Goal: Task Accomplishment & Management: Manage account settings

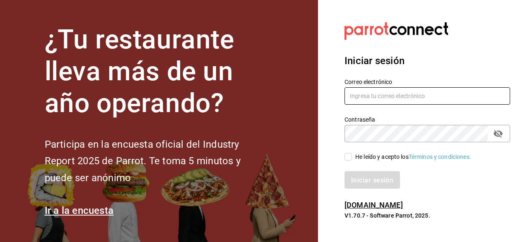
type input "[EMAIL_ADDRESS][DOMAIN_NAME]"
click at [353, 157] on span "He leído y acepto los Términos y condiciones." at bounding box center [411, 157] width 119 height 9
click at [352, 157] on input "He leído y acepto los Términos y condiciones." at bounding box center [347, 156] width 7 height 7
checkbox input "true"
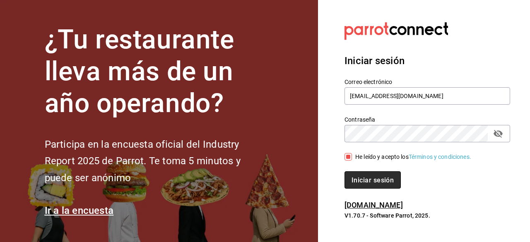
click at [365, 180] on font "Iniciar sesión" at bounding box center [373, 180] width 42 height 8
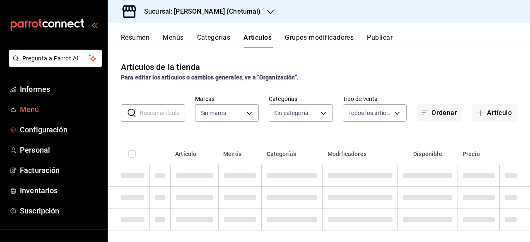
type input "afeef8b8-472a-4080-9df8-2e42184c4c11,f98108bb-a2b2-4d05-9419-5e1f5dc0d9f4,7f33e…"
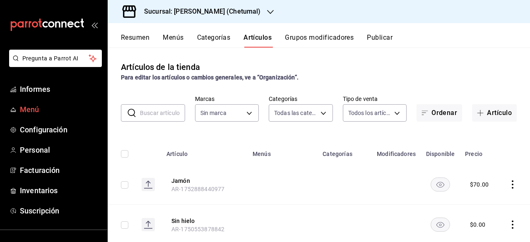
type input "1e1dcecb-146a-4c38-a37f-07a66fe23c0d"
click at [30, 112] on font "Menú" at bounding box center [29, 109] width 19 height 9
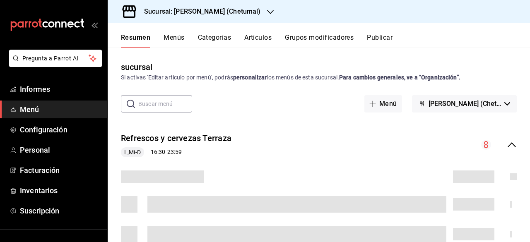
click at [254, 34] on font "Artículos" at bounding box center [257, 38] width 27 height 8
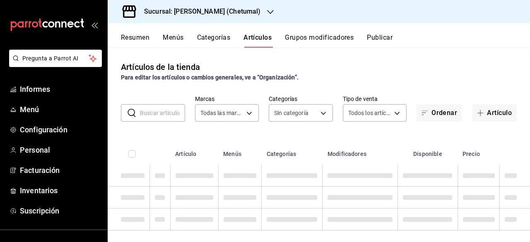
type input "1e1dcecb-146a-4c38-a37f-07a66fe23c0d"
type input "afeef8b8-472a-4080-9df8-2e42184c4c11,f98108bb-a2b2-4d05-9419-5e1f5dc0d9f4,7f33e…"
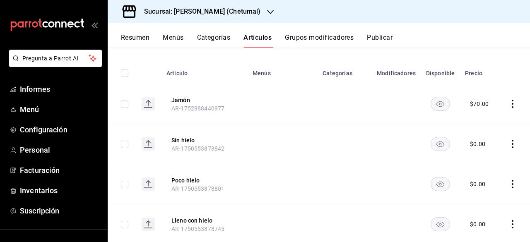
scroll to position [124, 0]
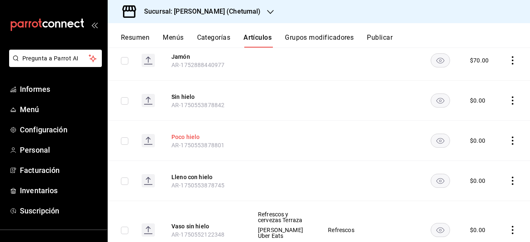
click at [183, 137] on font "Poco hielo" at bounding box center [185, 137] width 29 height 7
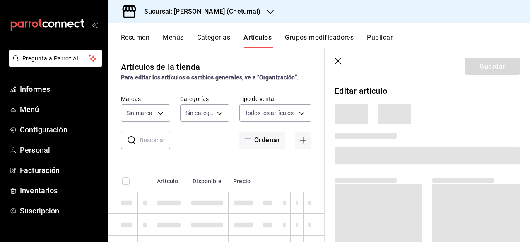
type input "afeef8b8-472a-4080-9df8-2e42184c4c11,f98108bb-a2b2-4d05-9419-5e1f5dc0d9f4,7f33e…"
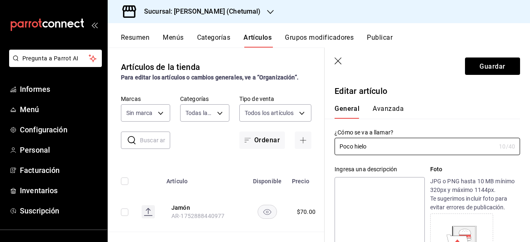
type input "1e1dcecb-146a-4c38-a37f-07a66fe23c0d"
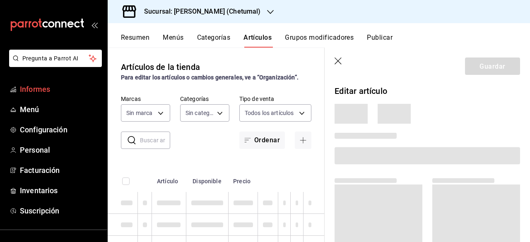
type input "afeef8b8-472a-4080-9df8-2e42184c4c11,f98108bb-a2b2-4d05-9419-5e1f5dc0d9f4,7f33e…"
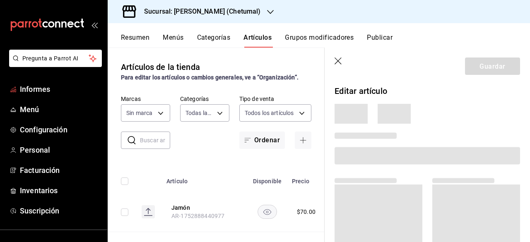
type input "1e1dcecb-146a-4c38-a37f-07a66fe23c0d"
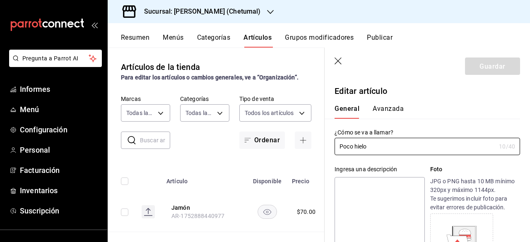
type input "$0.00"
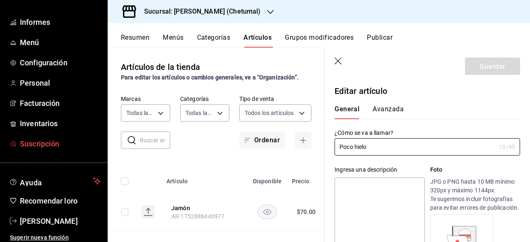
scroll to position [70, 0]
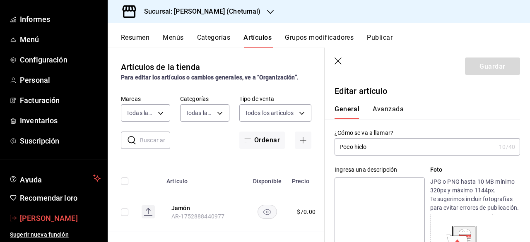
click at [33, 218] on font "[PERSON_NAME]" at bounding box center [49, 218] width 58 height 9
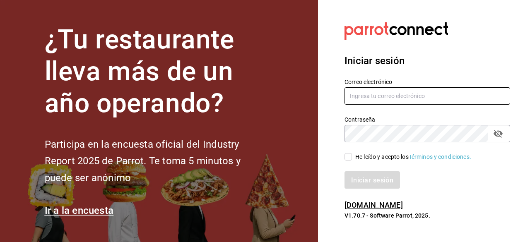
type input "carlom4rc.21@gmail.com"
click at [348, 159] on input "He leído y acepto los Términos y condiciones." at bounding box center [347, 156] width 7 height 7
checkbox input "true"
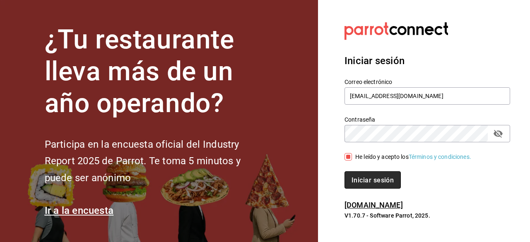
click at [353, 178] on font "Iniciar sesión" at bounding box center [373, 180] width 42 height 8
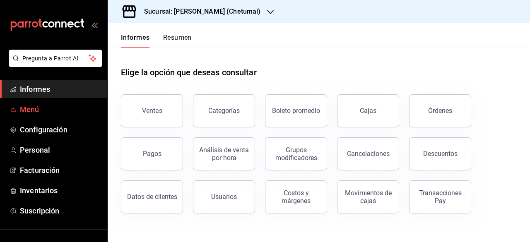
click at [33, 108] on font "Menú" at bounding box center [29, 109] width 19 height 9
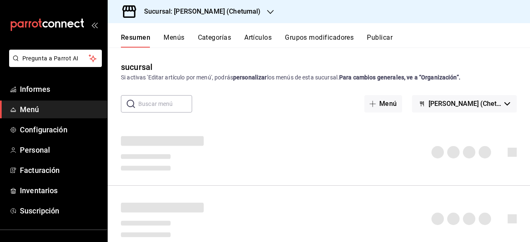
click at [258, 39] on font "Artículos" at bounding box center [257, 38] width 27 height 8
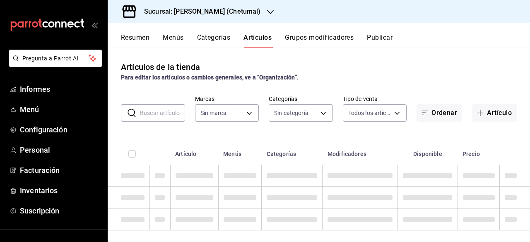
type input "1e1dcecb-146a-4c38-a37f-07a66fe23c0d"
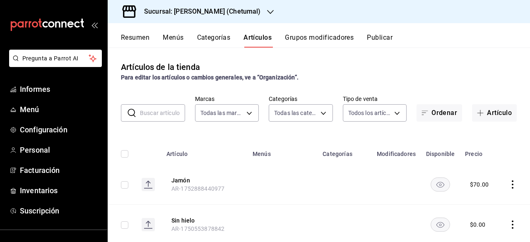
type input "afeef8b8-472a-4080-9df8-2e42184c4c11,f98108bb-a2b2-4d05-9419-5e1f5dc0d9f4,7f33e…"
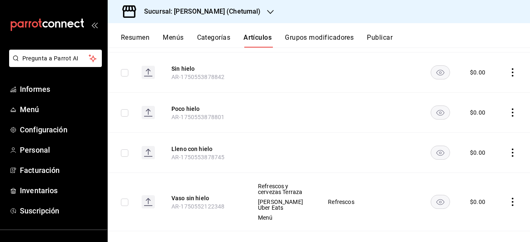
scroll to position [207, 0]
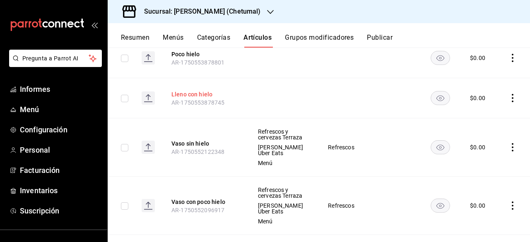
click at [182, 96] on font "Lleno con hielo" at bounding box center [191, 94] width 41 height 7
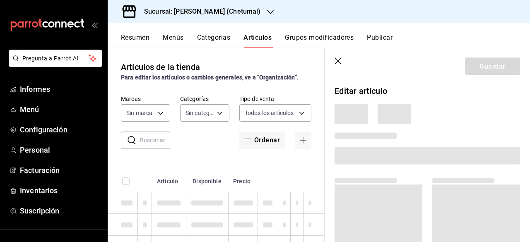
type input "afeef8b8-472a-4080-9df8-2e42184c4c11,f98108bb-a2b2-4d05-9419-5e1f5dc0d9f4,7f33e…"
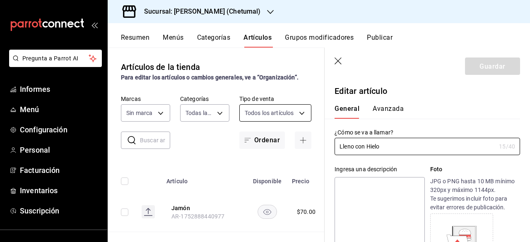
type input "1e1dcecb-146a-4c38-a37f-07a66fe23c0d"
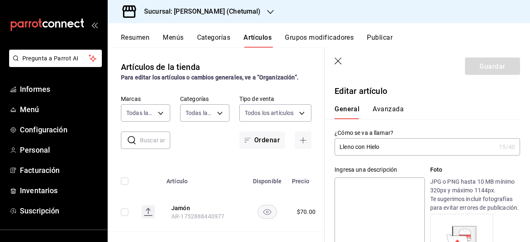
click at [338, 58] on icon "button" at bounding box center [339, 62] width 8 height 8
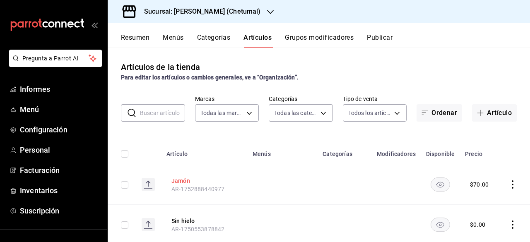
click at [180, 184] on button "Jamón" at bounding box center [204, 180] width 66 height 9
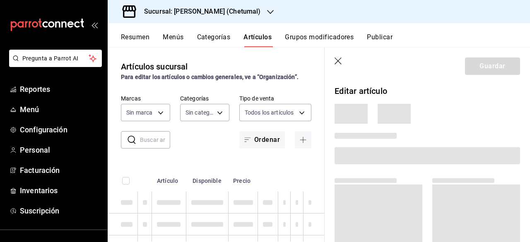
type input "afeef8b8-472a-4080-9df8-2e42184c4c11,f98108bb-a2b2-4d05-9419-5e1f5dc0d9f4,7f33e…"
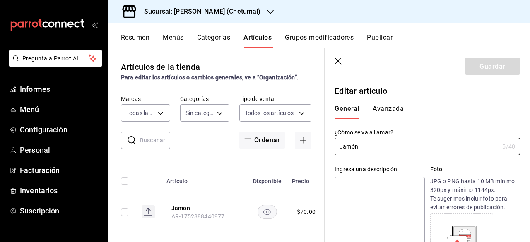
type input "1e1dcecb-146a-4c38-a37f-07a66fe23c0d"
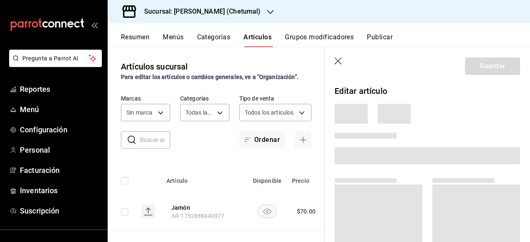
type input "afeef8b8-472a-4080-9df8-2e42184c4c11,f98108bb-a2b2-4d05-9419-5e1f5dc0d9f4,7f33e…"
type input "1e1dcecb-146a-4c38-a37f-07a66fe23c0d"
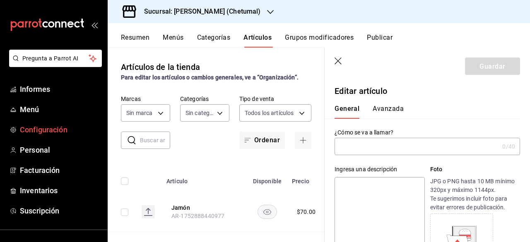
type input "Jamón"
type input "AR-1752888440977"
type input "$70.00"
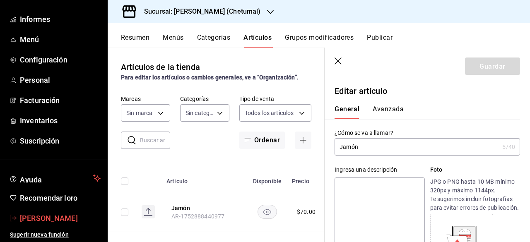
click at [36, 126] on font "[PERSON_NAME]" at bounding box center [49, 218] width 58 height 9
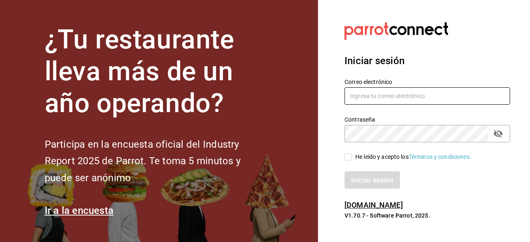
type input "carlom4rc.21@gmail.com"
click at [297, 126] on input "He leído y acepto los Términos y condiciones." at bounding box center [347, 156] width 7 height 7
checkbox input "true"
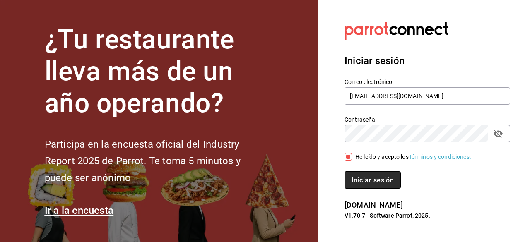
click at [297, 126] on font "Iniciar sesión" at bounding box center [373, 180] width 42 height 8
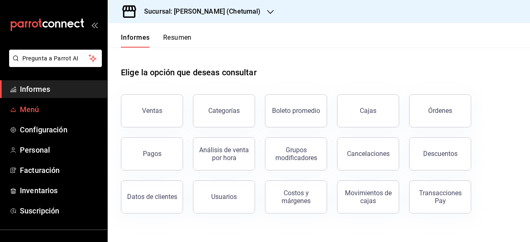
click at [41, 105] on span "Menú" at bounding box center [60, 109] width 81 height 11
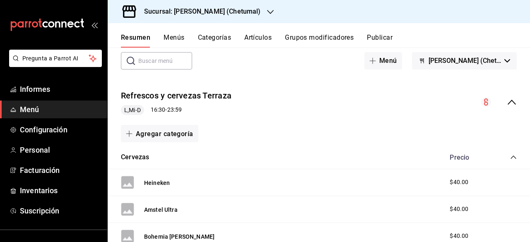
scroll to position [42, 0]
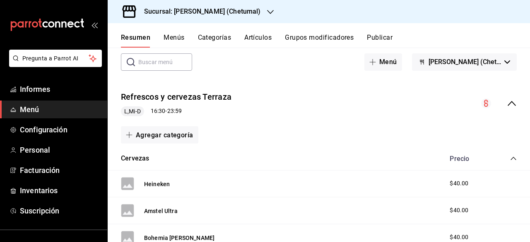
click at [253, 40] on font "Artículos" at bounding box center [257, 38] width 27 height 8
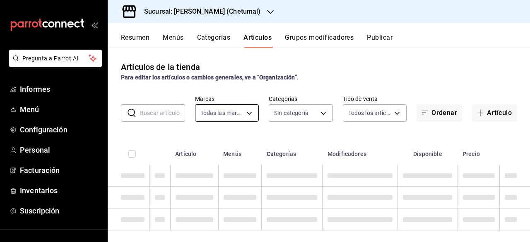
type input "1e1dcecb-146a-4c38-a37f-07a66fe23c0d"
type input "afeef8b8-472a-4080-9df8-2e42184c4c11,f98108bb-a2b2-4d05-9419-5e1f5dc0d9f4,7f33e…"
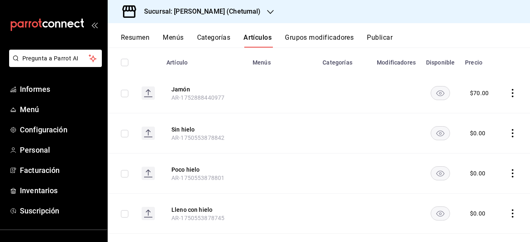
scroll to position [124, 0]
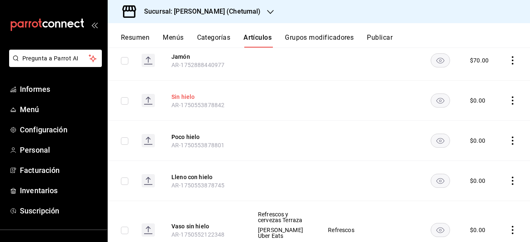
click at [181, 94] on font "Sin hielo" at bounding box center [182, 97] width 23 height 7
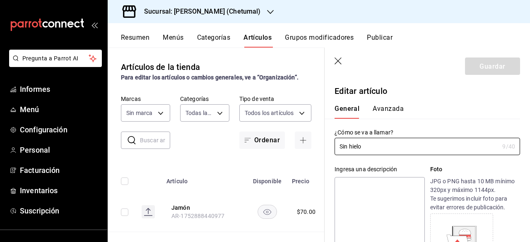
type input "afeef8b8-472a-4080-9df8-2e42184c4c11,f98108bb-a2b2-4d05-9419-5e1f5dc0d9f4,7f33e…"
type input "$0.00"
type input "1e1dcecb-146a-4c38-a37f-07a66fe23c0d"
